Goal: Task Accomplishment & Management: Complete application form

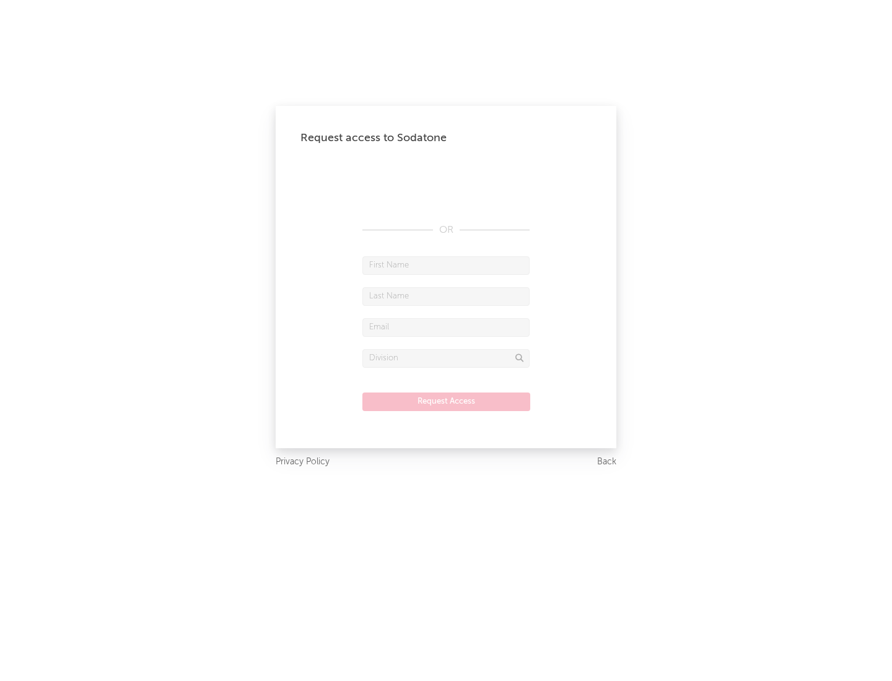
click at [446, 265] on input "text" at bounding box center [445, 265] width 167 height 19
type input "[PERSON_NAME]"
click at [446, 296] on input "text" at bounding box center [445, 296] width 167 height 19
type input "[PERSON_NAME]"
click at [446, 327] on input "text" at bounding box center [445, 327] width 167 height 19
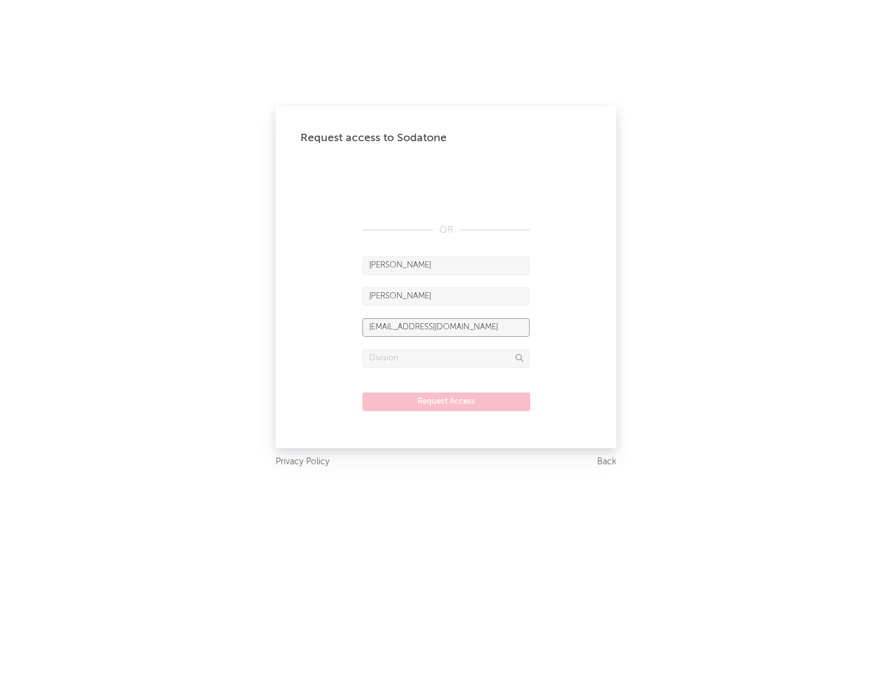
type input "[EMAIL_ADDRESS][DOMAIN_NAME]"
click at [446, 358] on input "text" at bounding box center [445, 358] width 167 height 19
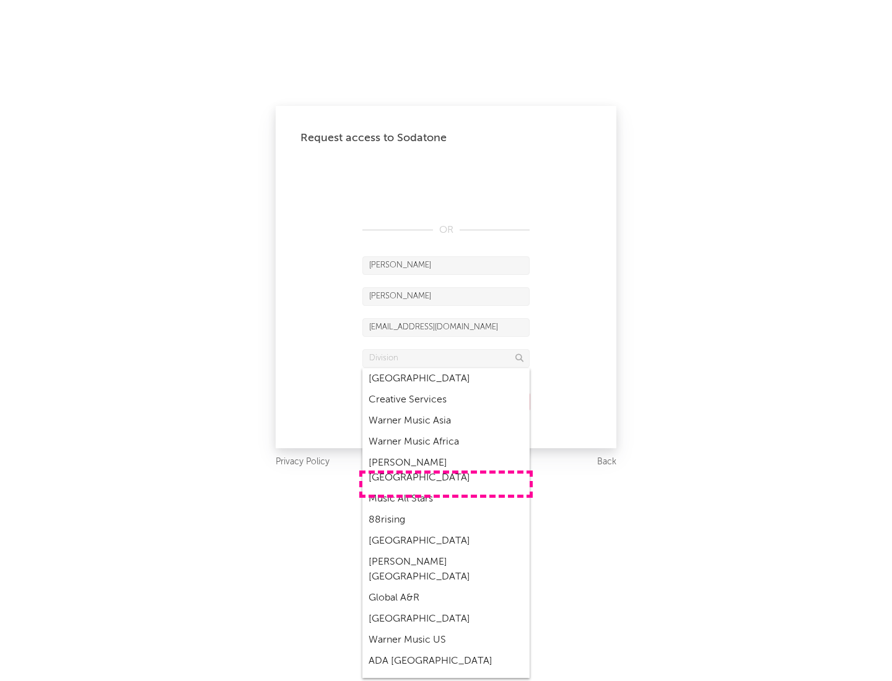
click at [446, 489] on div "Music All Stars" at bounding box center [445, 499] width 167 height 21
type input "Music All Stars"
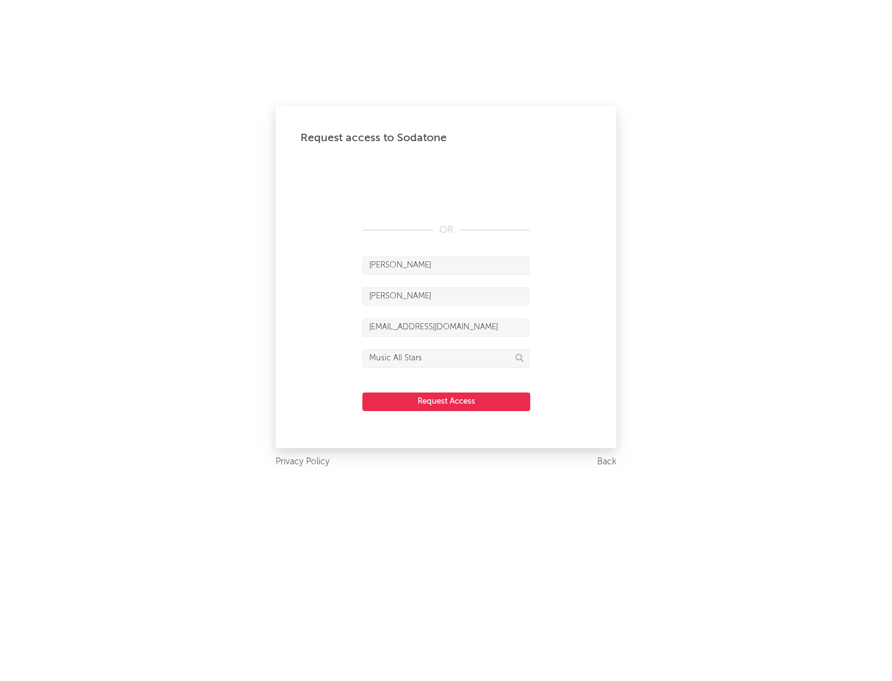
click at [446, 401] on button "Request Access" at bounding box center [446, 402] width 168 height 19
